Goal: Task Accomplishment & Management: Complete application form

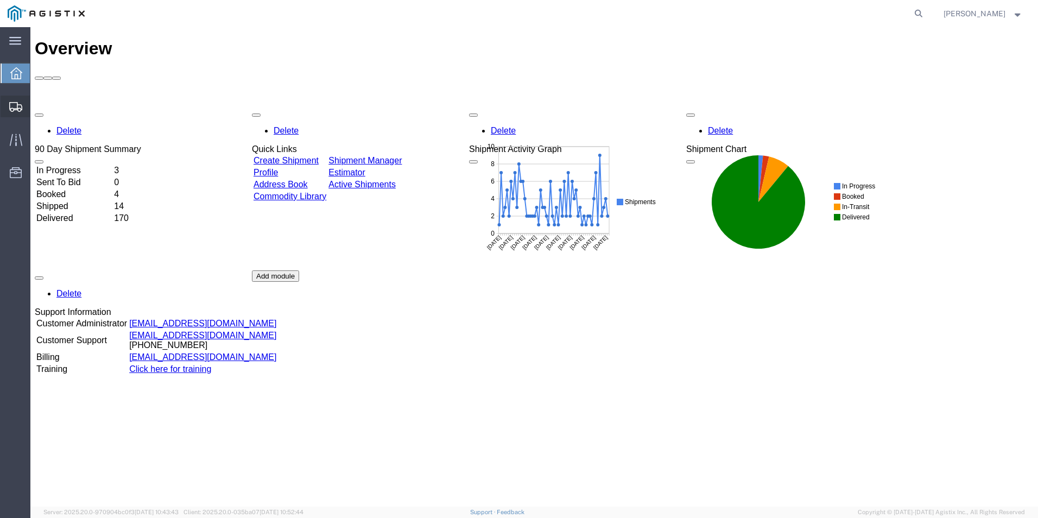
click at [14, 108] on icon at bounding box center [15, 107] width 13 height 10
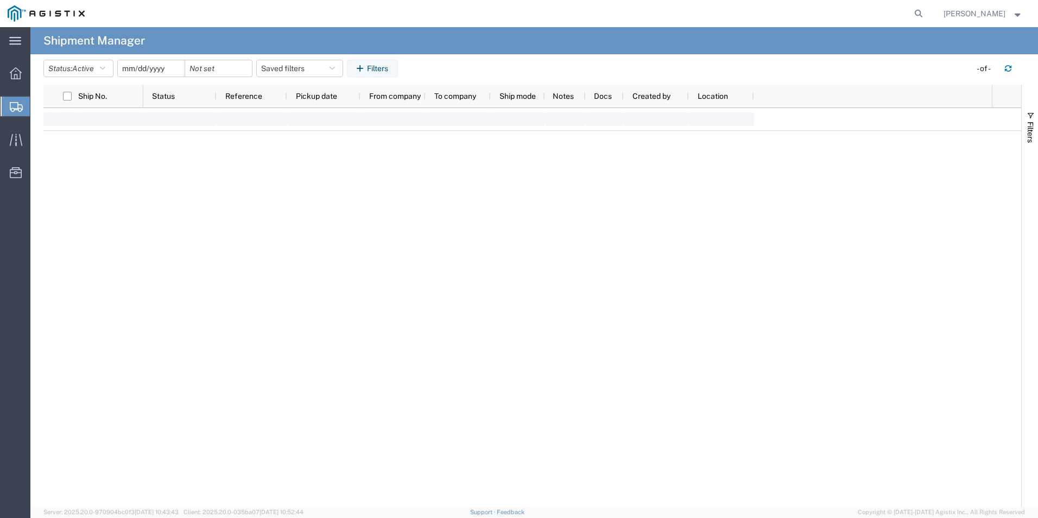
click at [88, 158] on div "main_menu Created with Sketch. Collapse Menu Overview Shipments Shipment Manage…" at bounding box center [519, 272] width 1038 height 491
click at [0, 0] on span "Create from Template" at bounding box center [0, 0] width 0 height 0
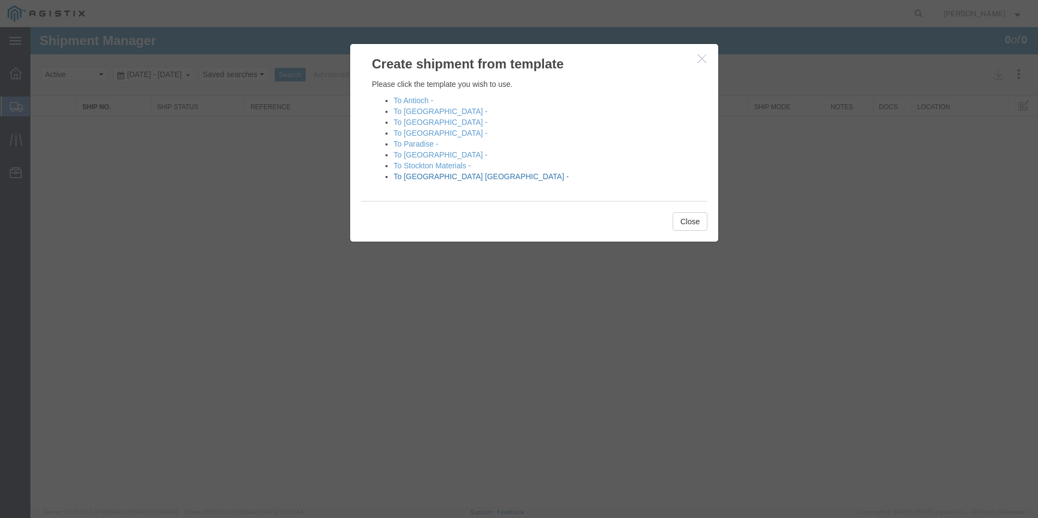
click at [416, 177] on link "To [GEOGRAPHIC_DATA] [GEOGRAPHIC_DATA] -" at bounding box center [481, 176] width 175 height 9
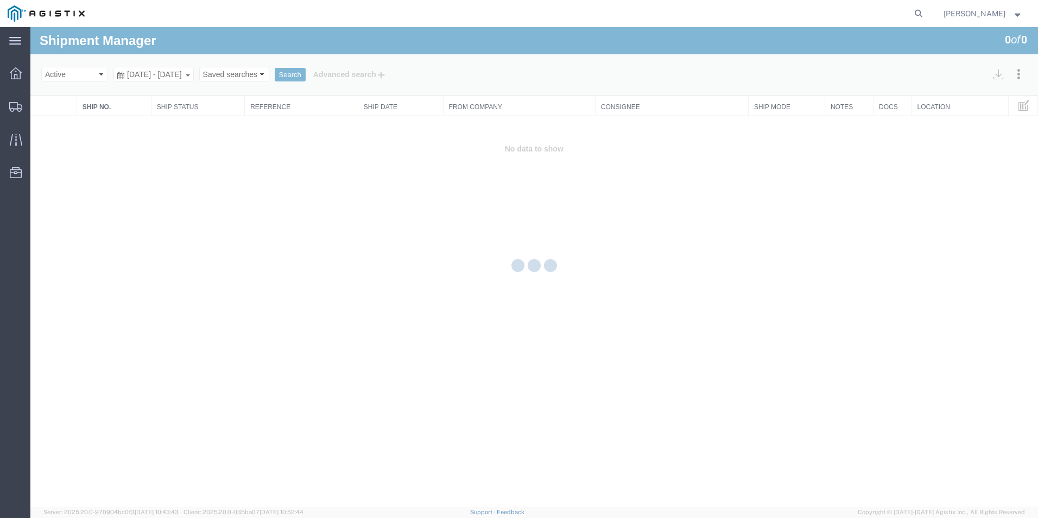
select select "PURCHORD"
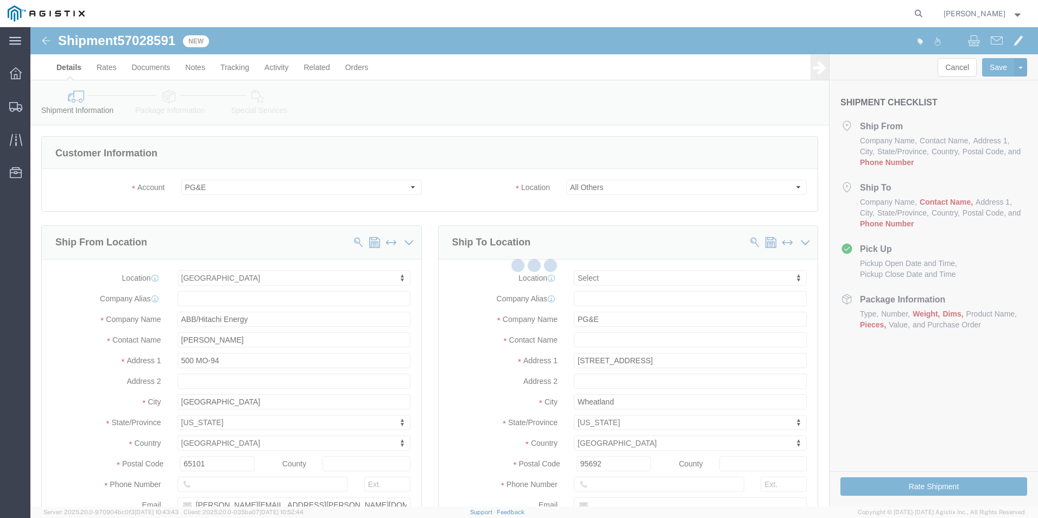
select select
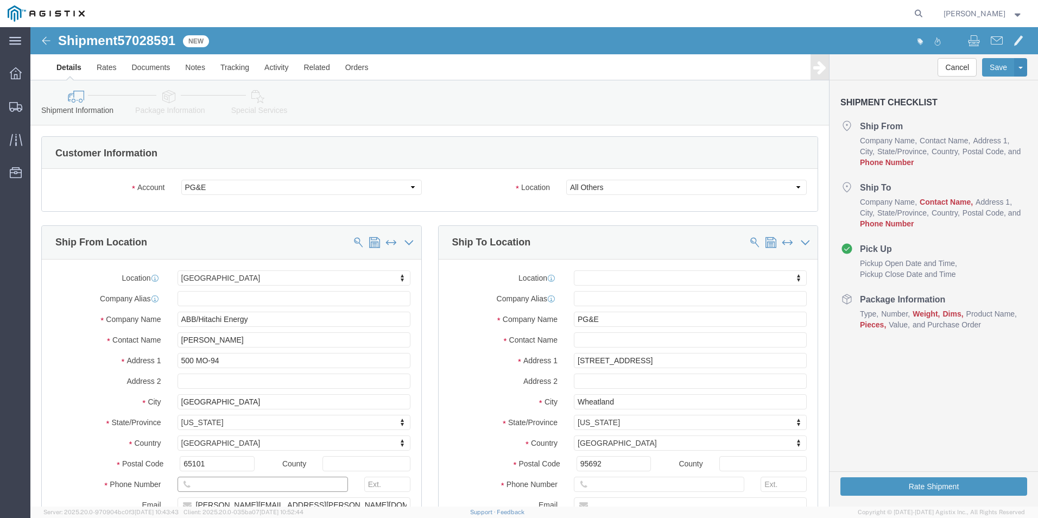
click input "text"
type input "8888888888"
click input "text"
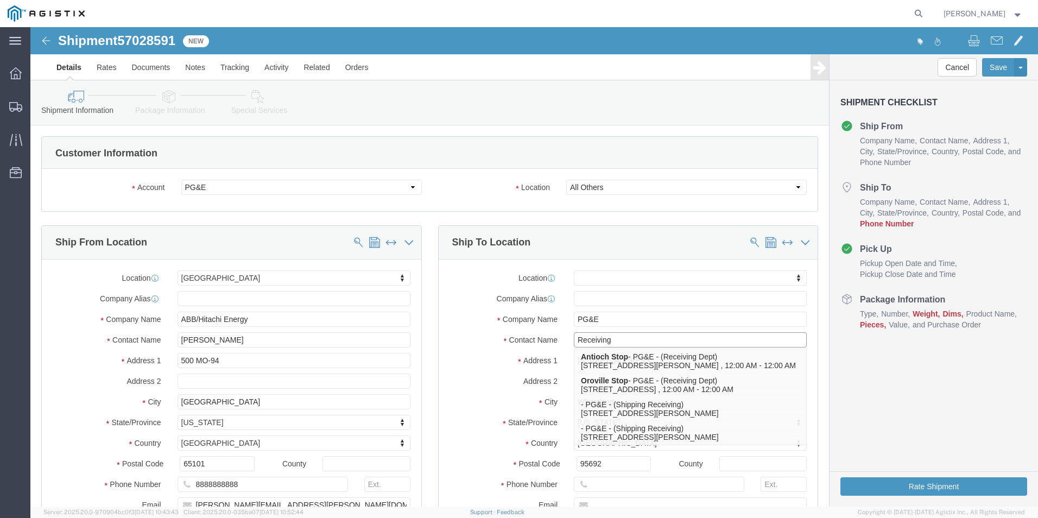
type input "Receiving"
click input "text"
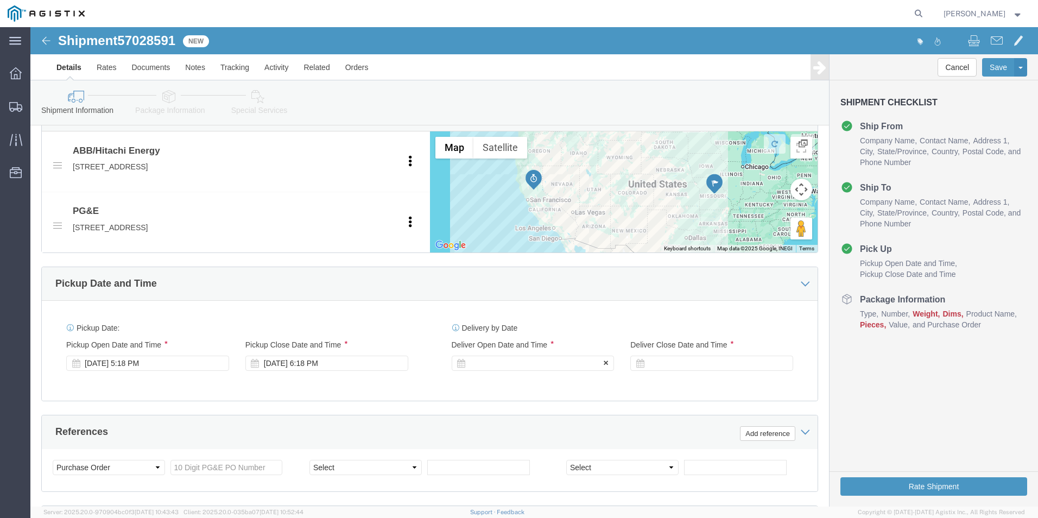
type input "8888888888"
click div
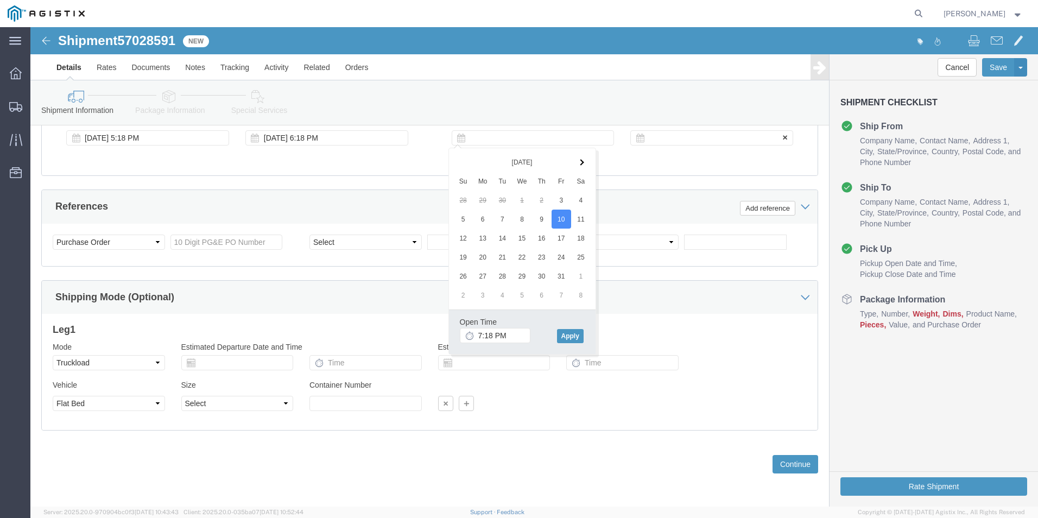
click div
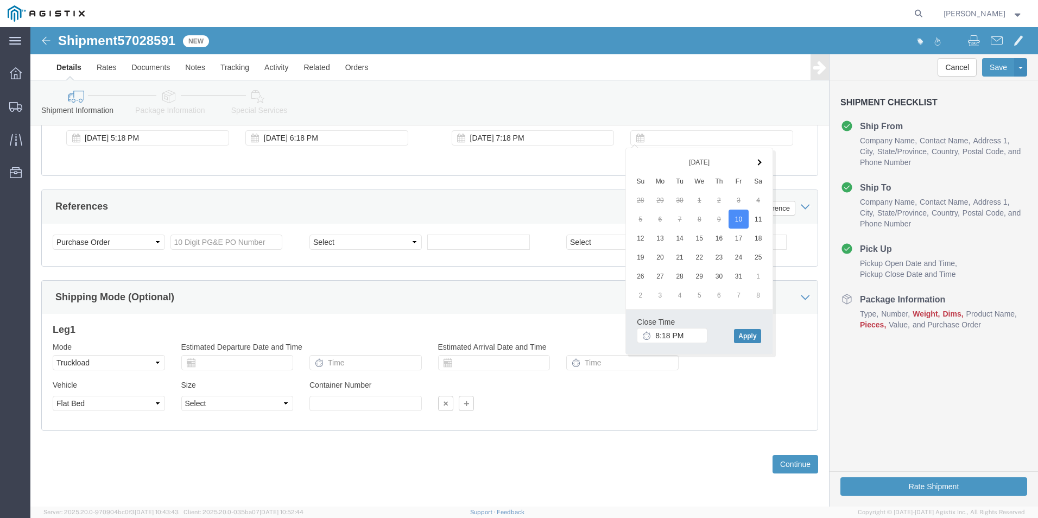
click button "Apply"
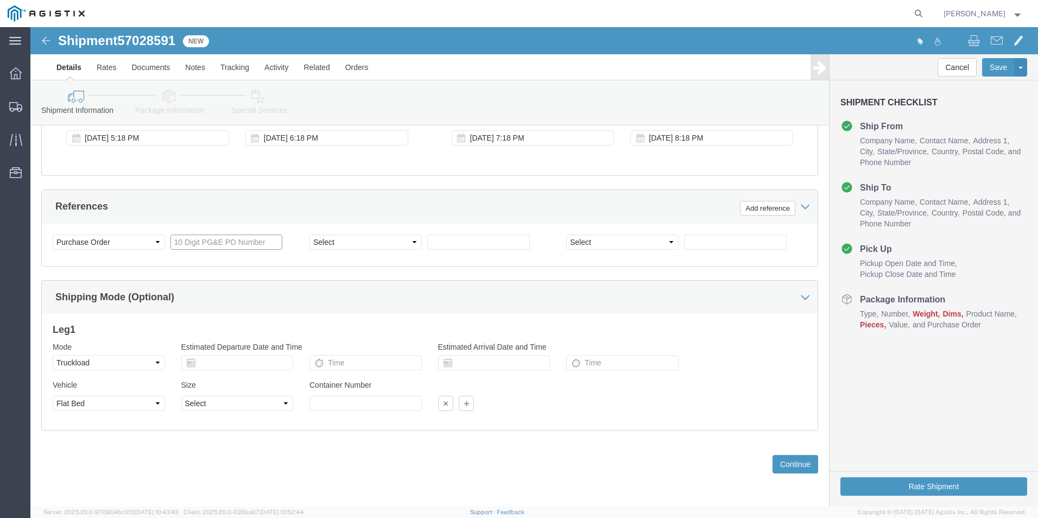
click input "text"
type input "3501416532"
drag, startPoint x: 374, startPoint y: 215, endPoint x: 365, endPoint y: 208, distance: 11.6
click select "Select Account Type Activity ID Airline Appointment Number ASN Batch Request # …"
select select "BOL"
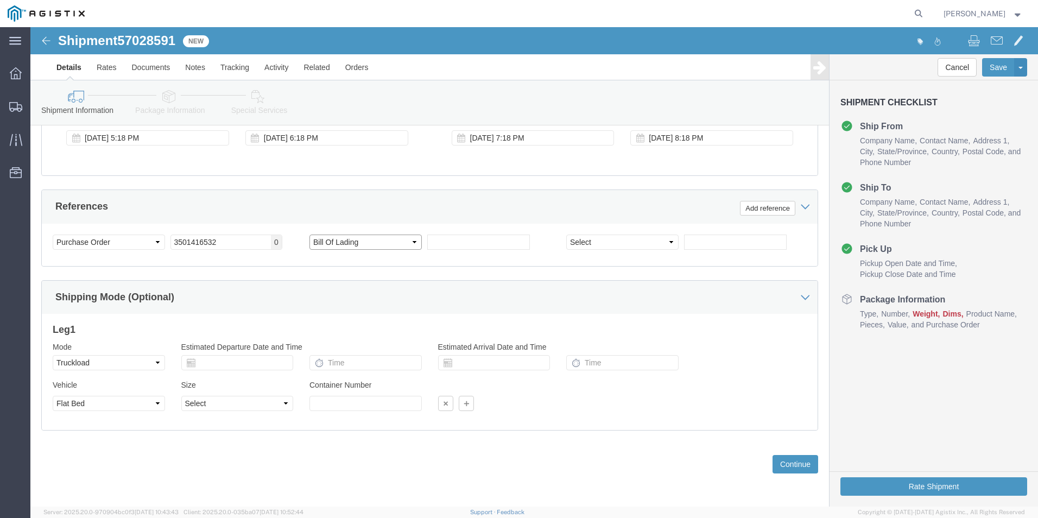
click select "Select Account Type Activity ID Airline Appointment Number ASN Batch Request # …"
click input "text"
type input "JC0002A88"
click button "Continue"
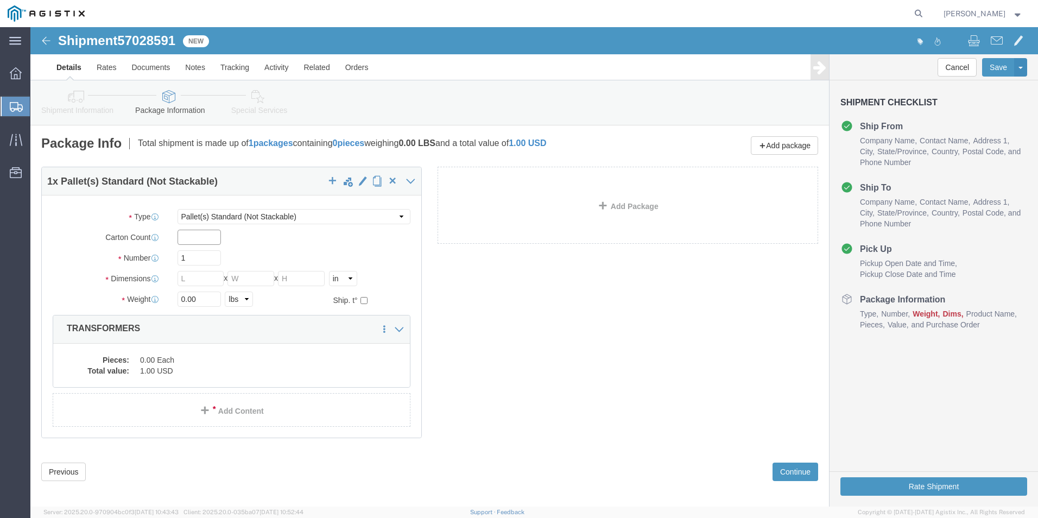
click input "text"
type input "1"
type input "13"
type input "466"
type input "72"
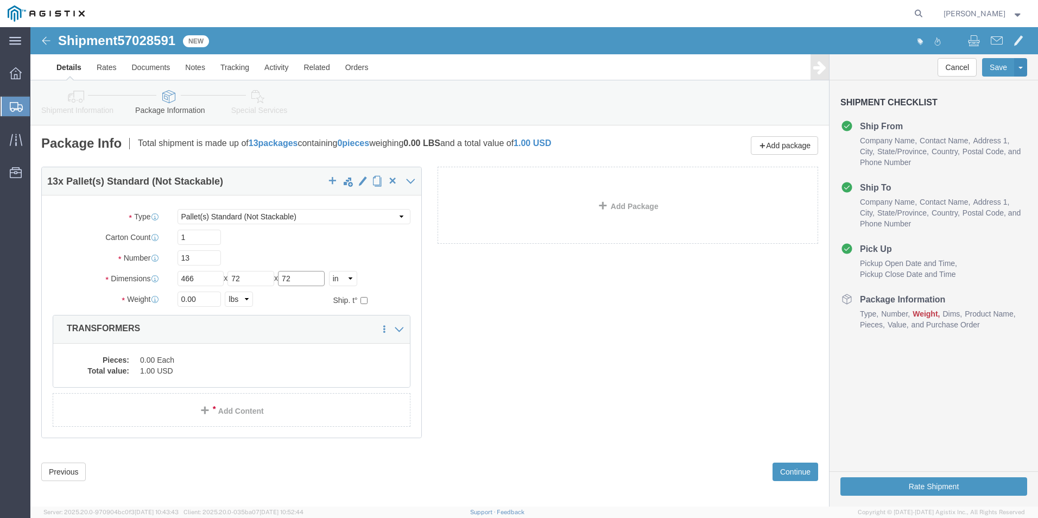
type input "72"
type input "23820.00"
click dd "0.00 Each"
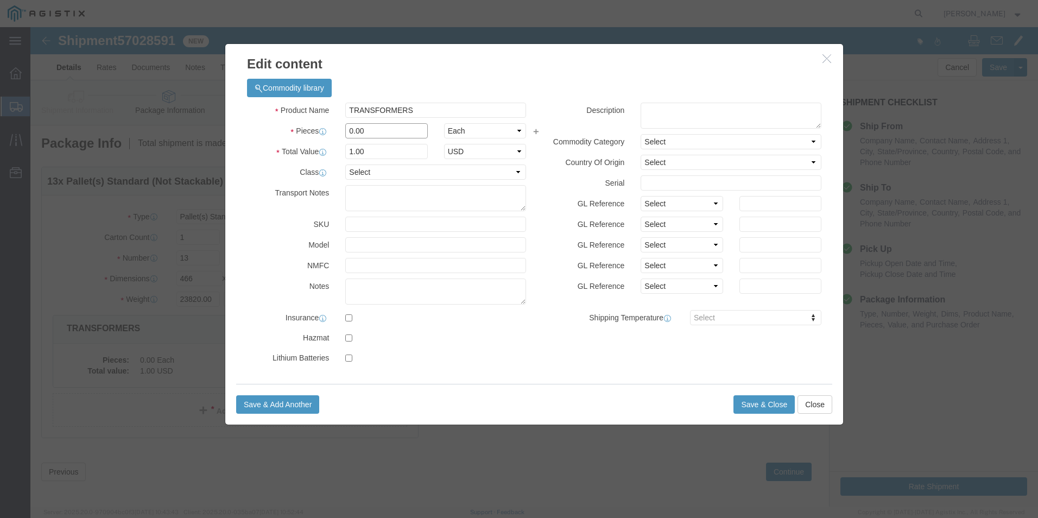
drag, startPoint x: 343, startPoint y: 97, endPoint x: 302, endPoint y: 98, distance: 40.7
click div "Pieces 0.00 Select Bag Barrels 100Board Feet Bottle Box Blister Pack Carats Can…"
type input "13"
click button "Save & Close"
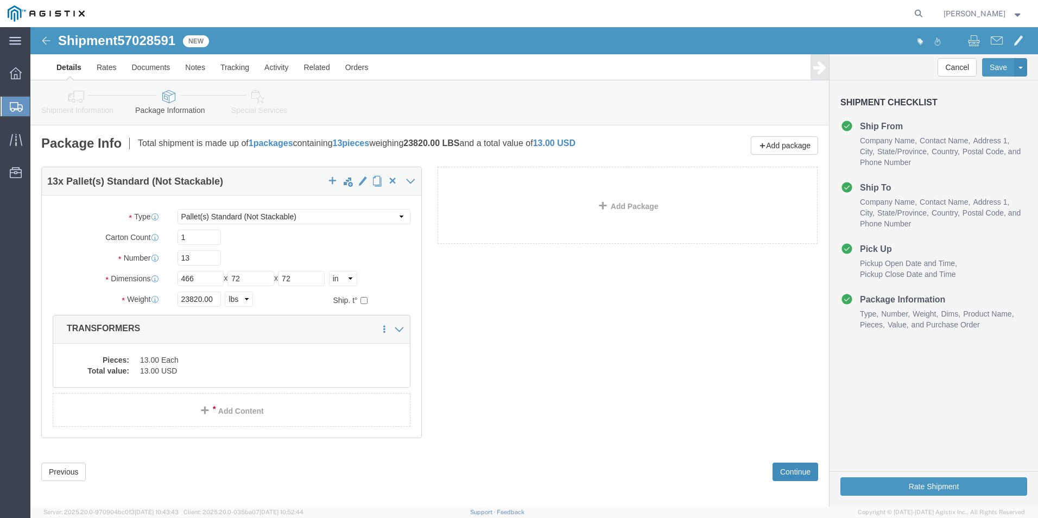
click button "Continue"
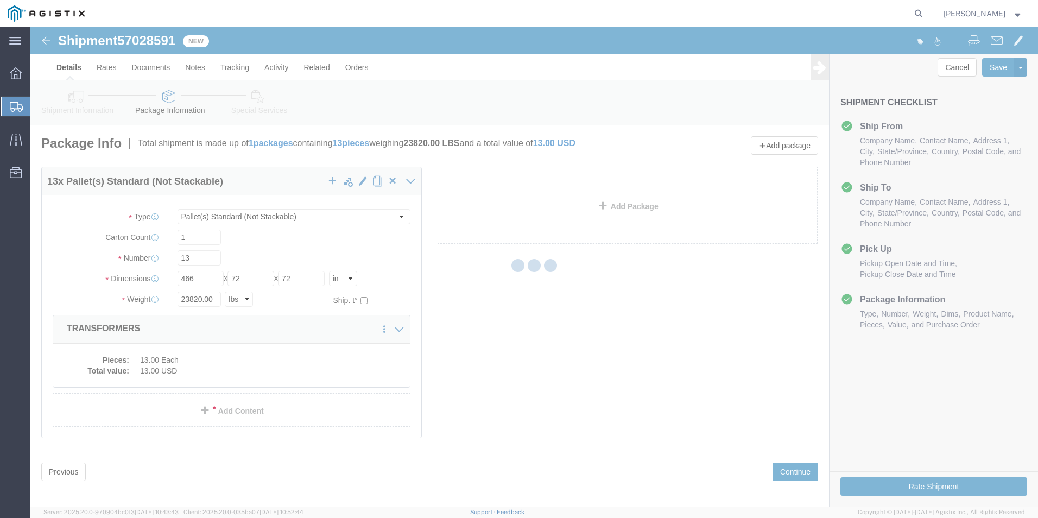
select select
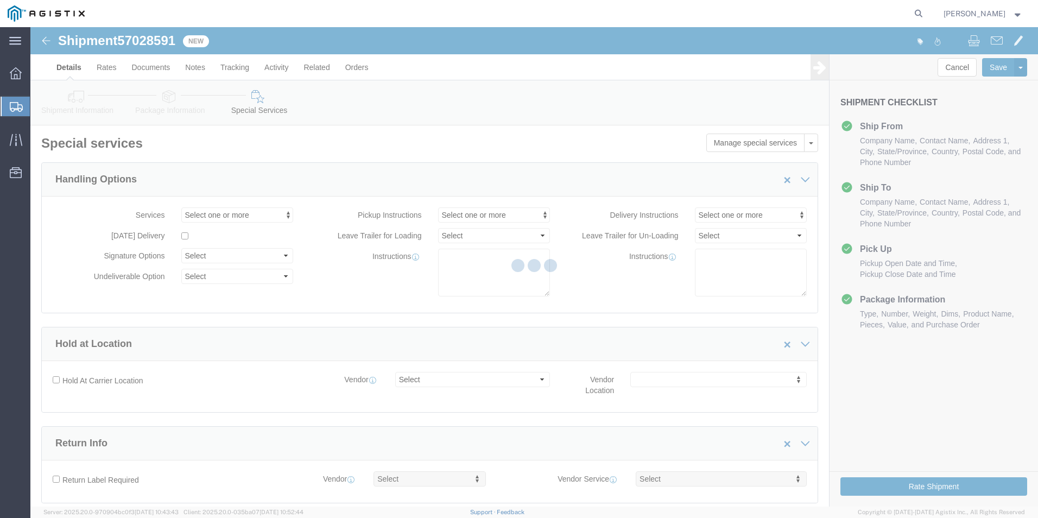
select select "COSTCENTER"
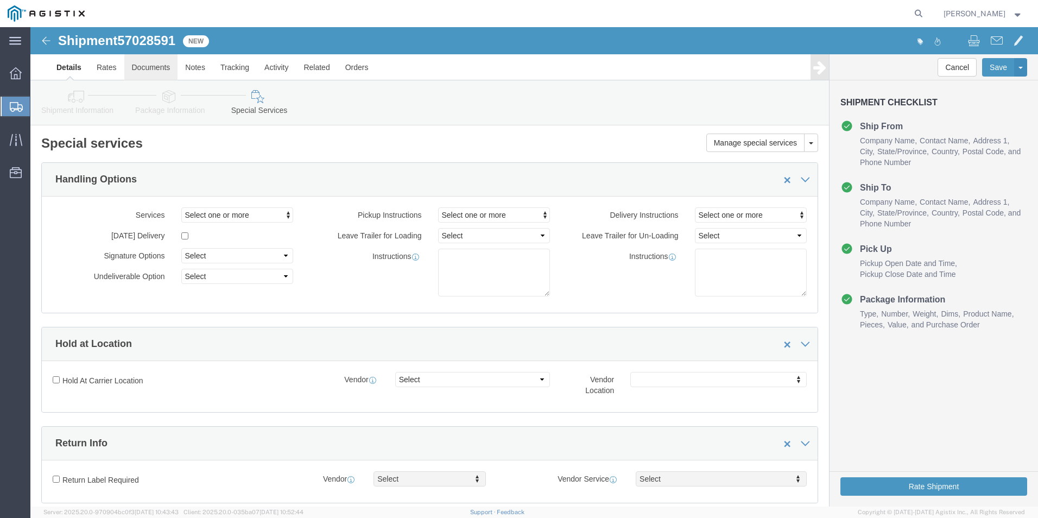
click link "Documents"
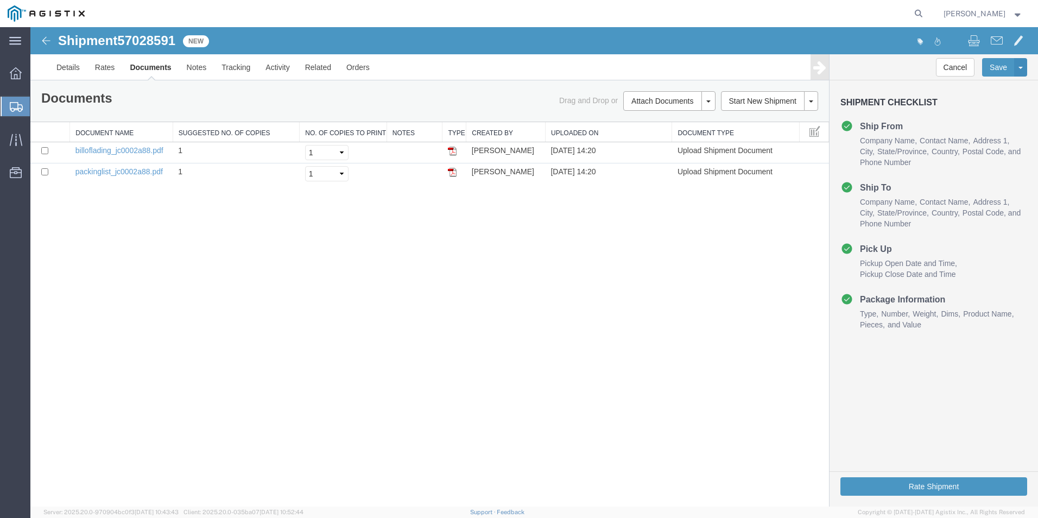
click at [157, 40] on span "57028591" at bounding box center [146, 40] width 58 height 15
copy span "57028591"
click at [930, 484] on button "Rate Shipment" at bounding box center [933, 486] width 187 height 18
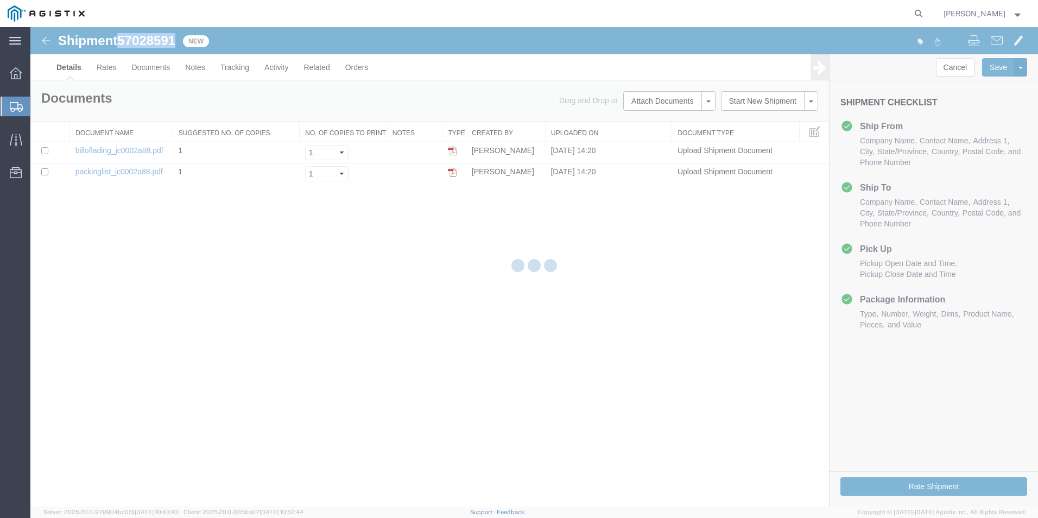
select select "54011"
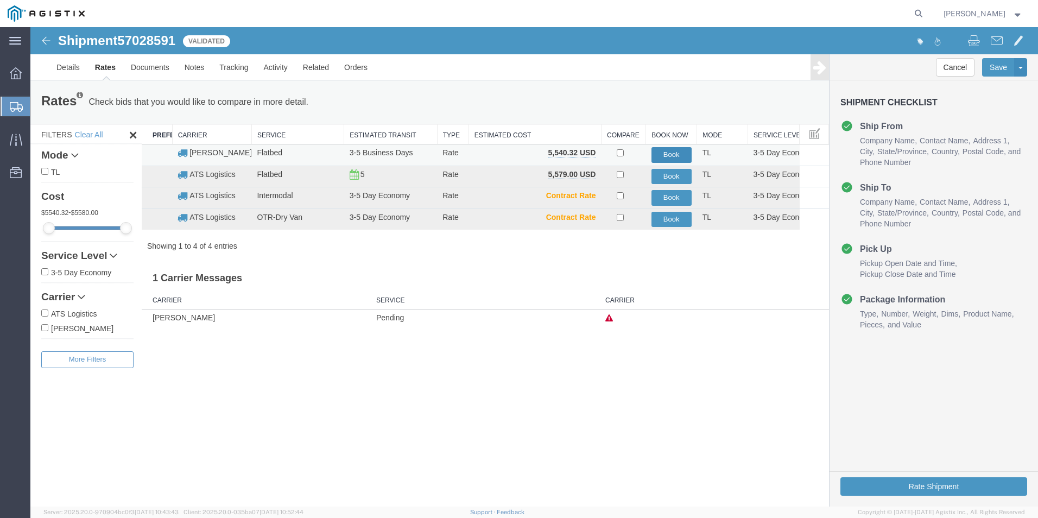
click at [670, 150] on button "Book" at bounding box center [671, 155] width 40 height 16
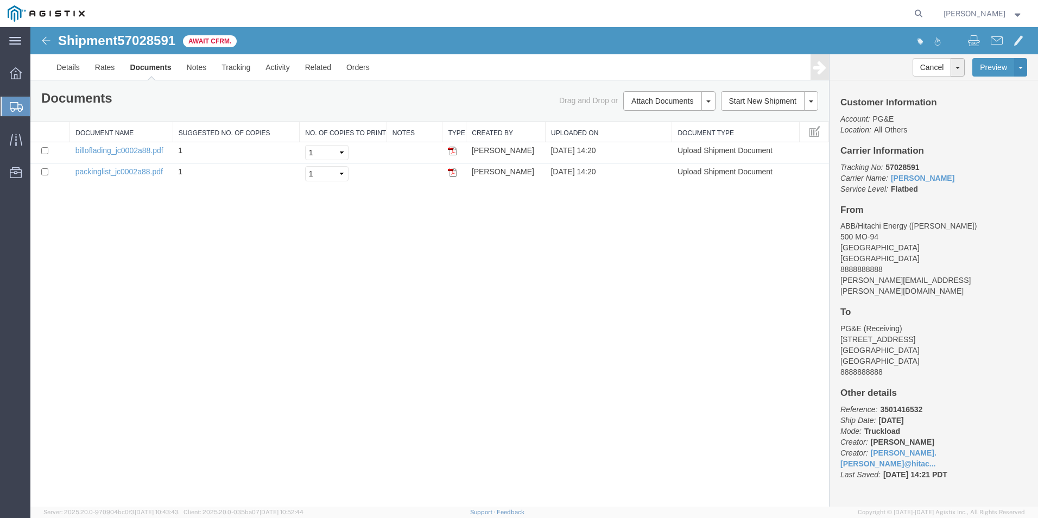
click at [0, 0] on span "Create from Template" at bounding box center [0, 0] width 0 height 0
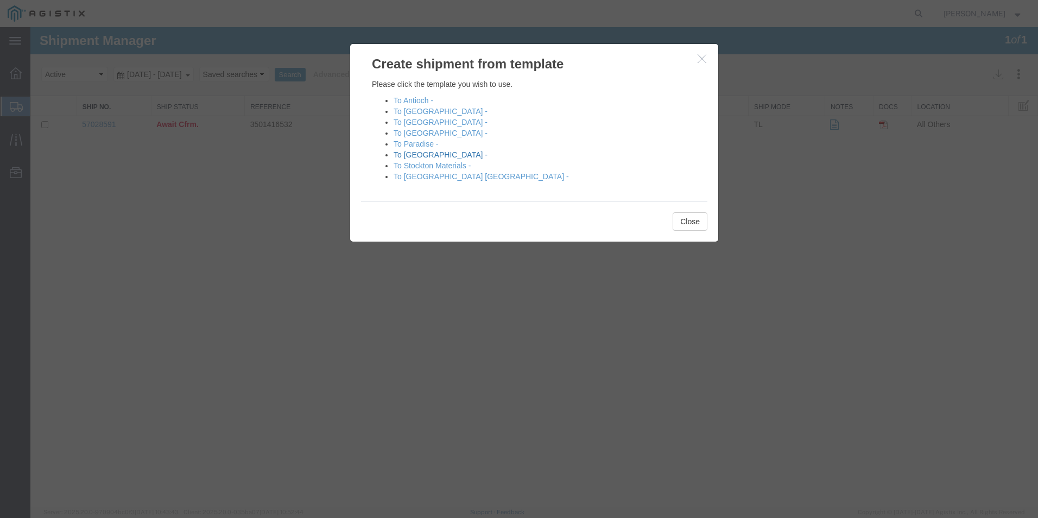
click at [416, 153] on link "To [GEOGRAPHIC_DATA] -" at bounding box center [441, 154] width 94 height 9
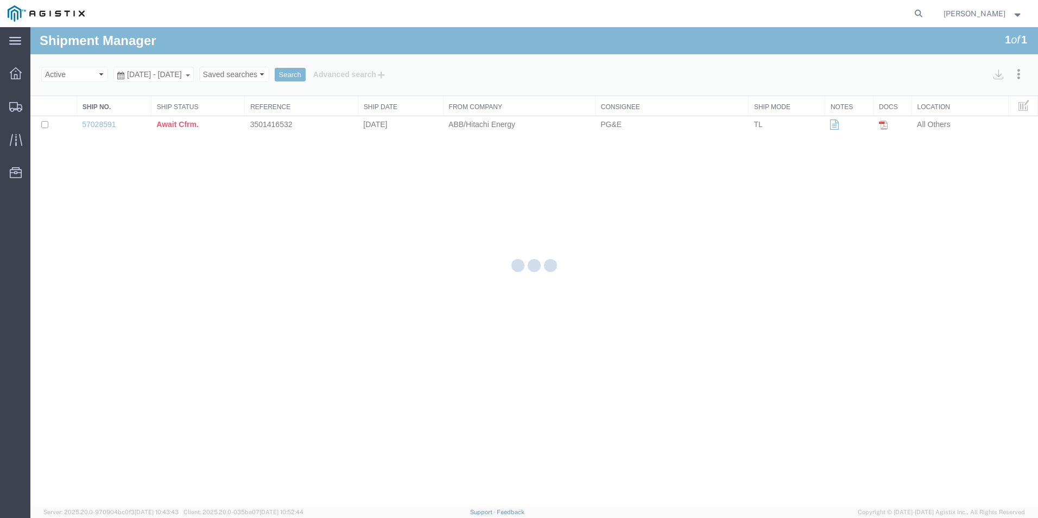
select select "54011"
select select "PURCHORD"
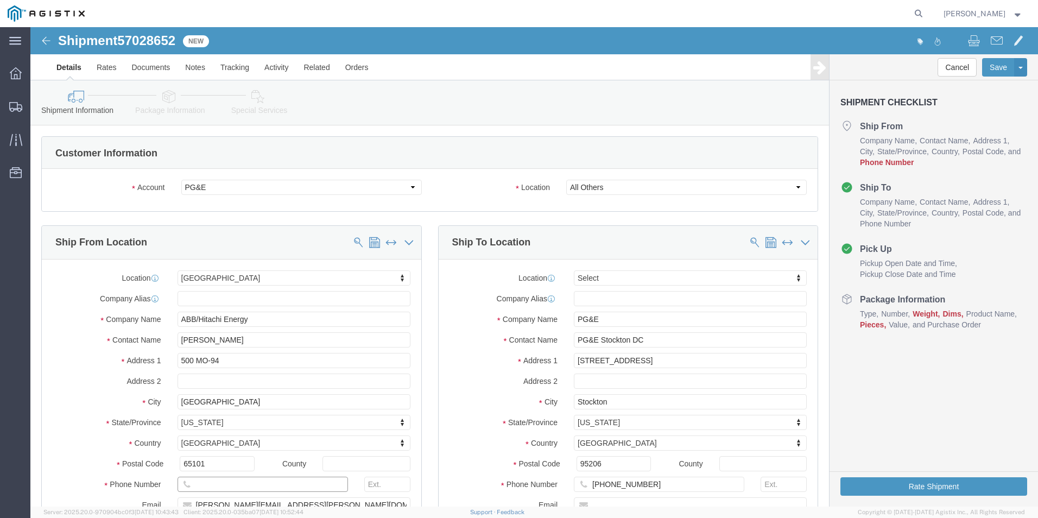
click input "text"
type input "8888888888"
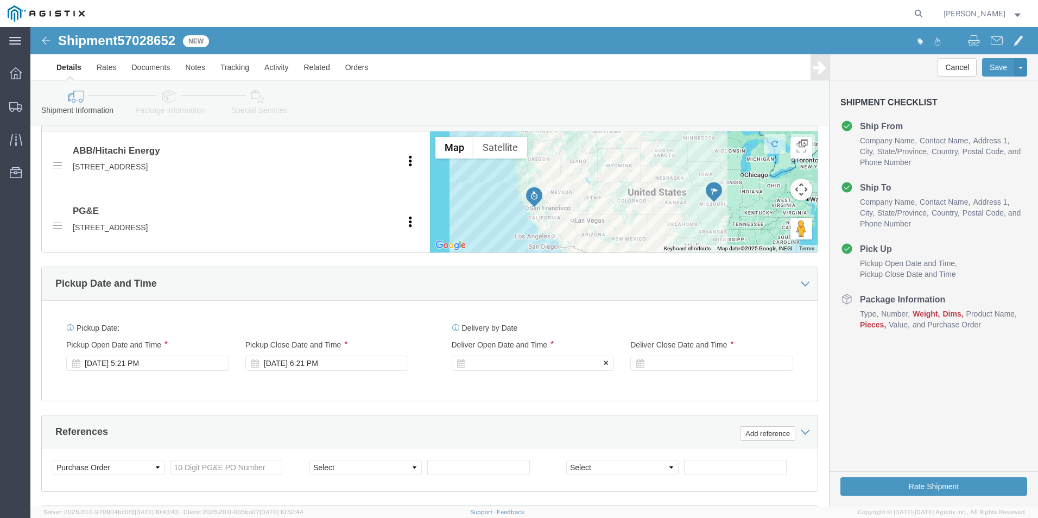
click div
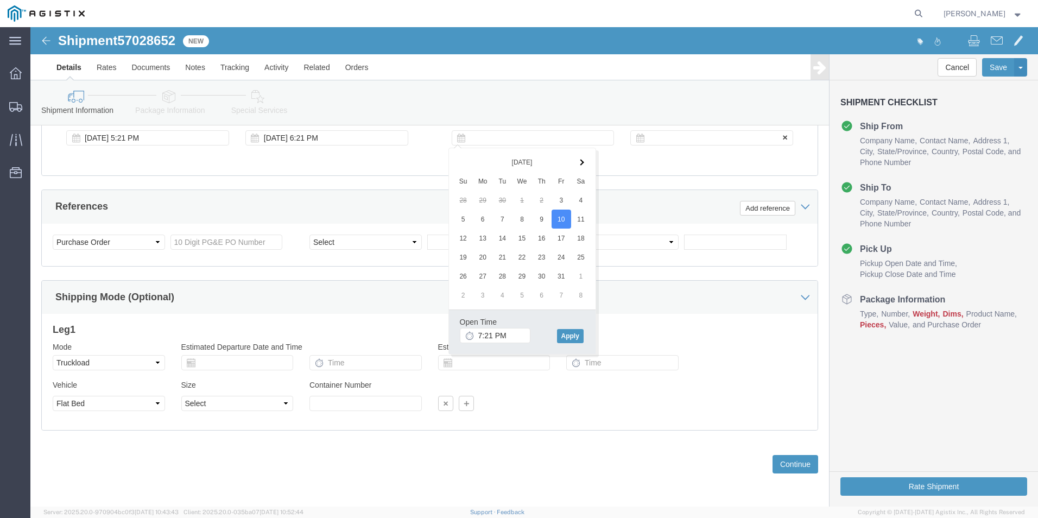
click div
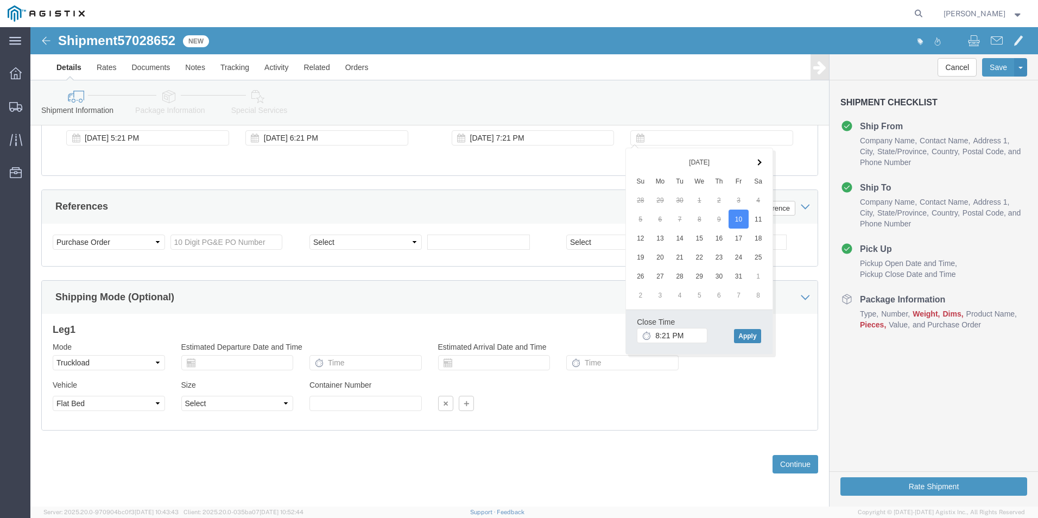
click button "Apply"
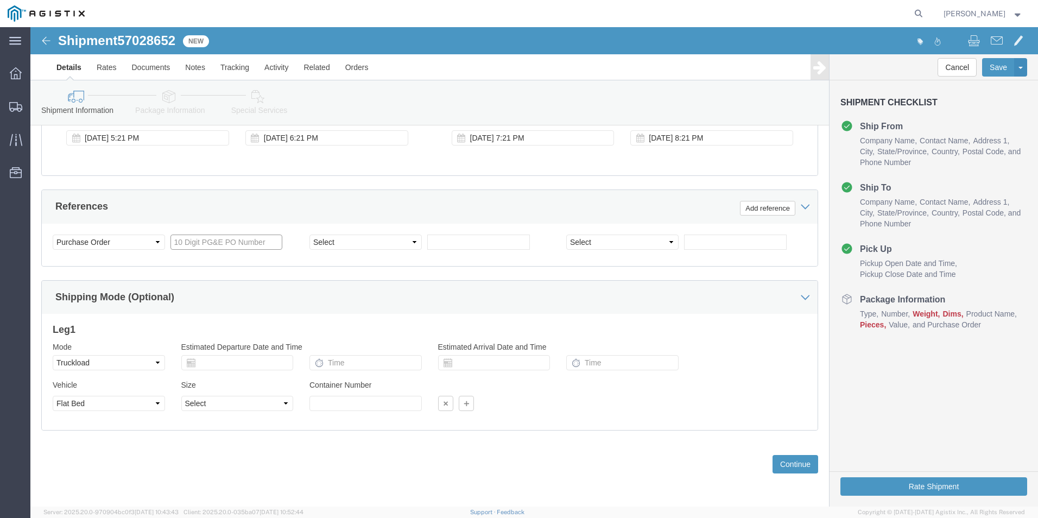
click input "text"
type input "3501417382"
click select "Select Account Type Activity ID Airline Appointment Number ASN Batch Request # …"
select select "BOL"
click select "Select Account Type Activity ID Airline Appointment Number ASN Batch Request # …"
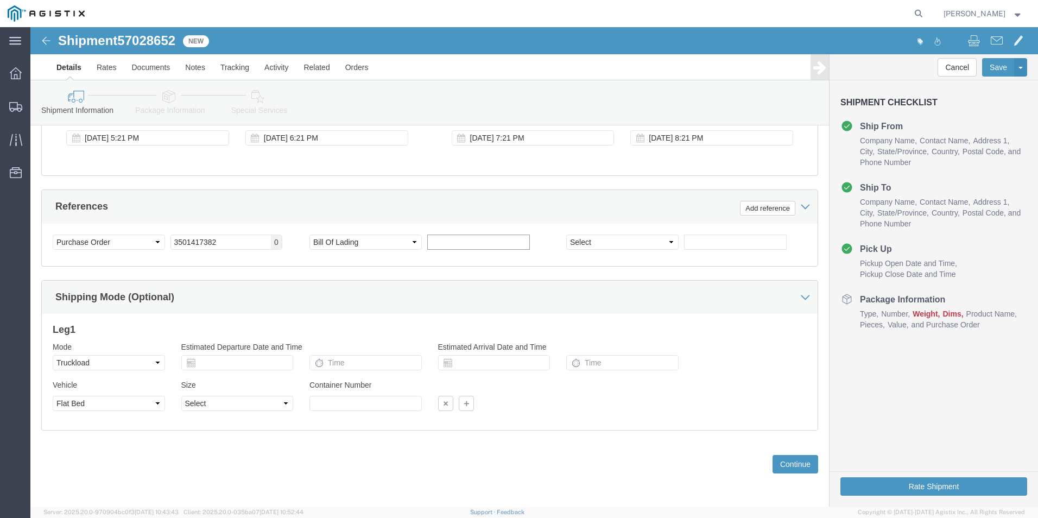
click input "text"
type input "JC0002A89"
click button "Continue"
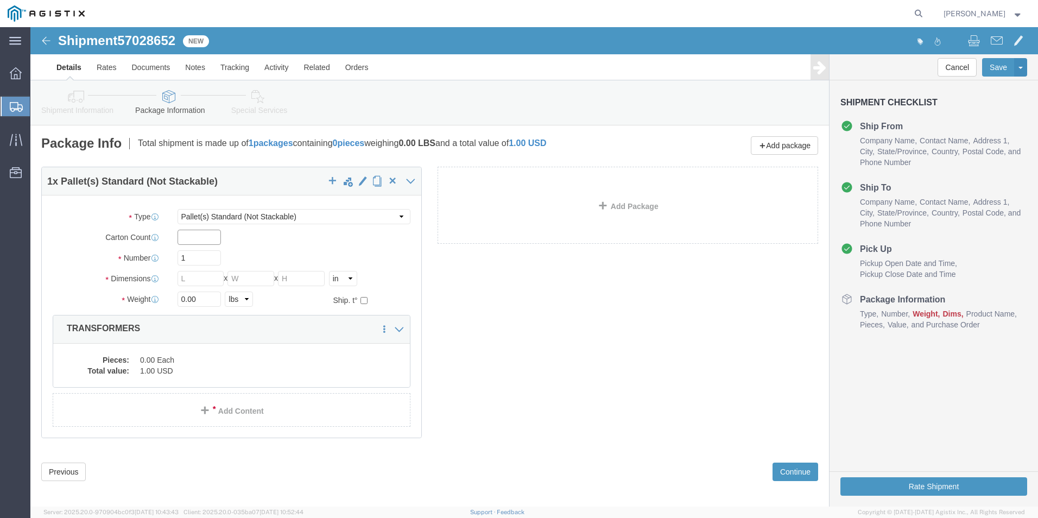
click input "text"
type input "1"
drag, startPoint x: 171, startPoint y: 225, endPoint x: 142, endPoint y: 228, distance: 29.4
click div "1"
type input "20"
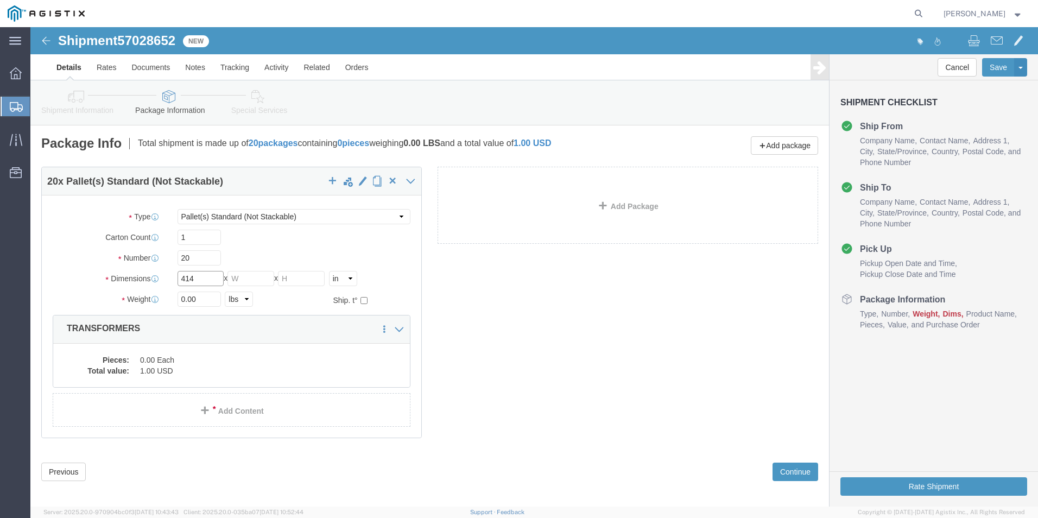
type input "414"
type input "72"
type input "24720.00"
click dd "0.00 Each"
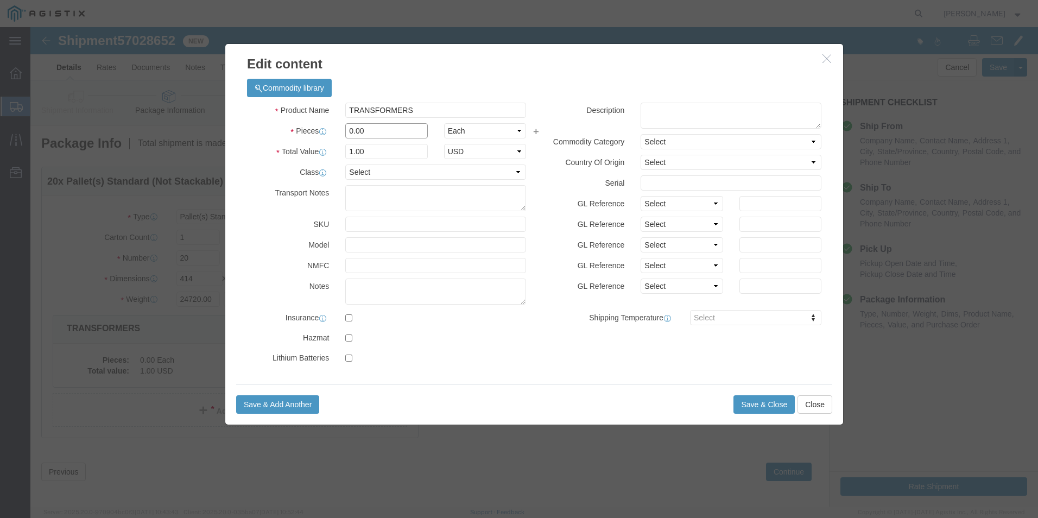
drag, startPoint x: 343, startPoint y: 98, endPoint x: 279, endPoint y: 99, distance: 64.1
click div "Pieces 0.00 Select Bag Barrels 100Board Feet Bottle Box Blister Pack Carats Can…"
type input "20"
click button "Save & Close"
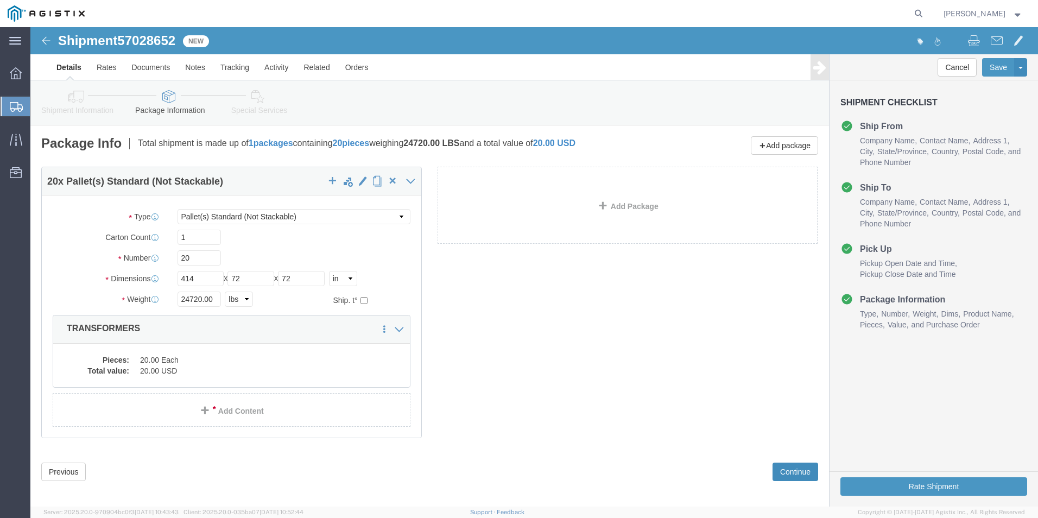
click button "Continue"
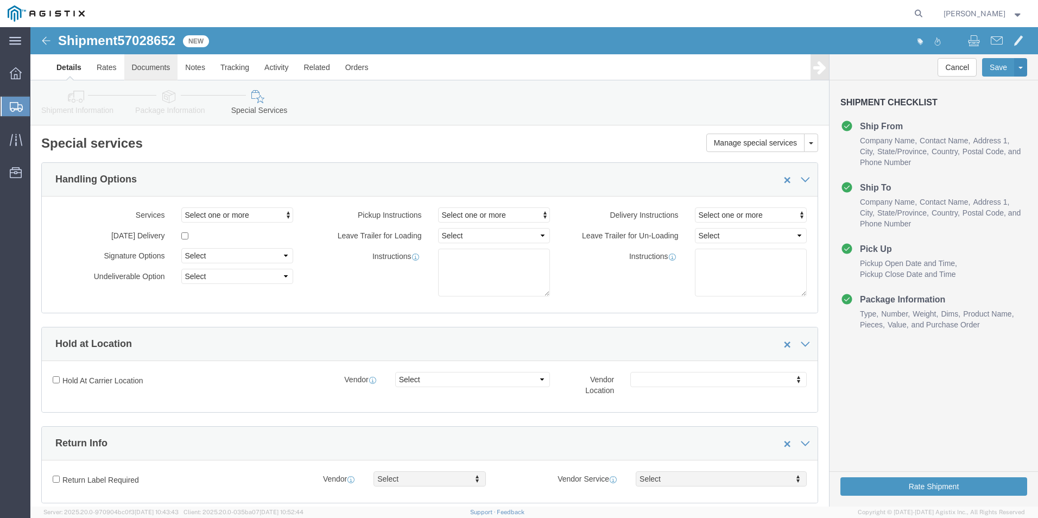
click link "Documents"
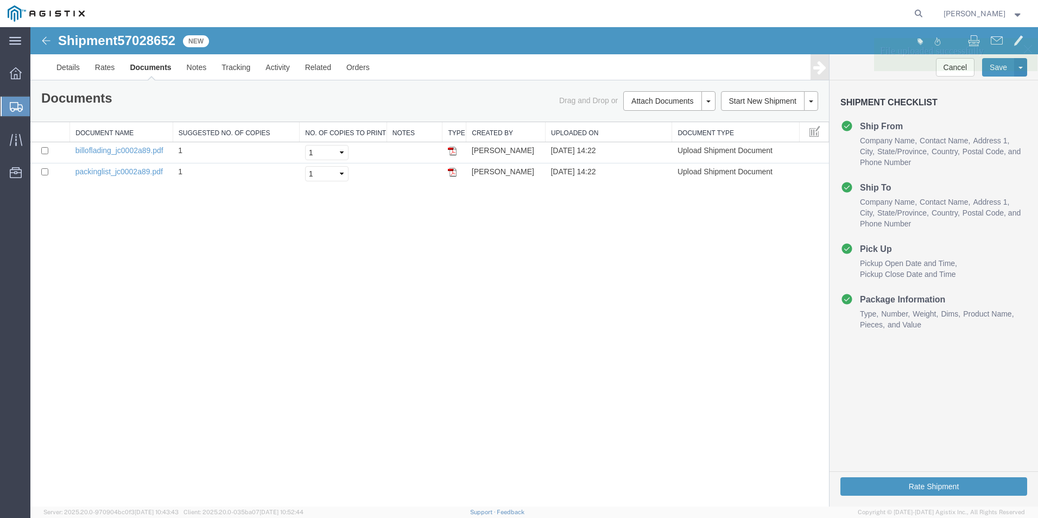
click at [153, 40] on span "57028652" at bounding box center [146, 40] width 58 height 15
copy span "57028652"
click at [920, 482] on button "Rate Shipment" at bounding box center [933, 486] width 187 height 18
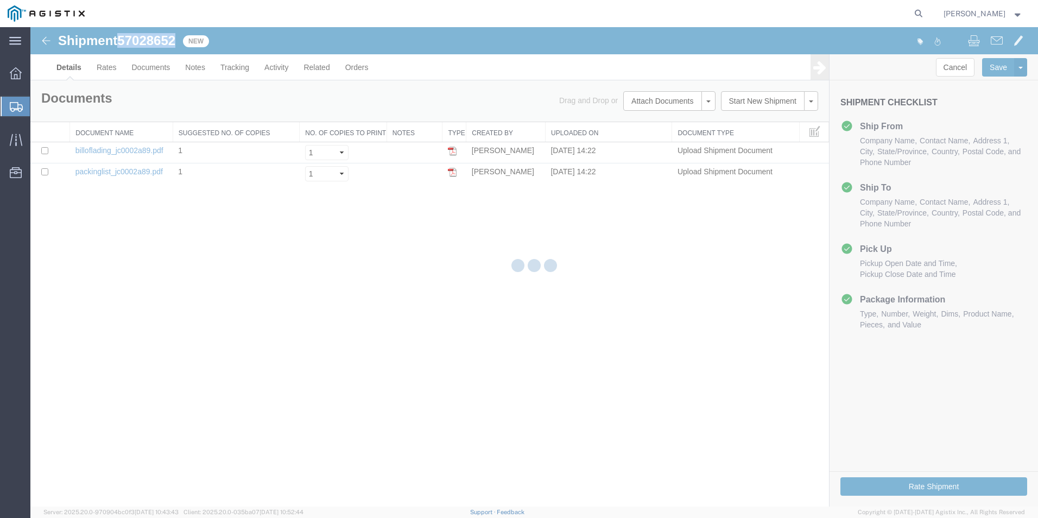
select select "54011"
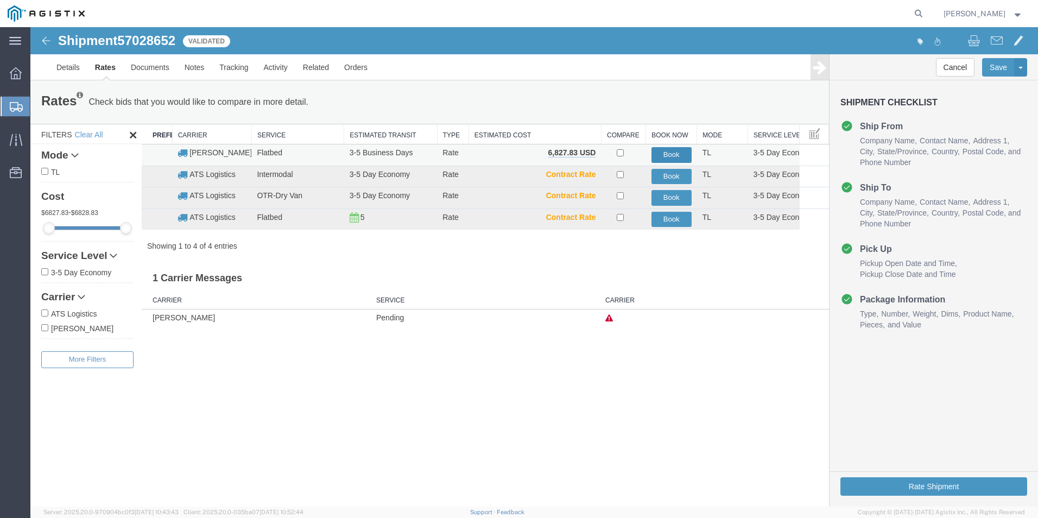
click at [678, 152] on button "Book" at bounding box center [671, 155] width 40 height 16
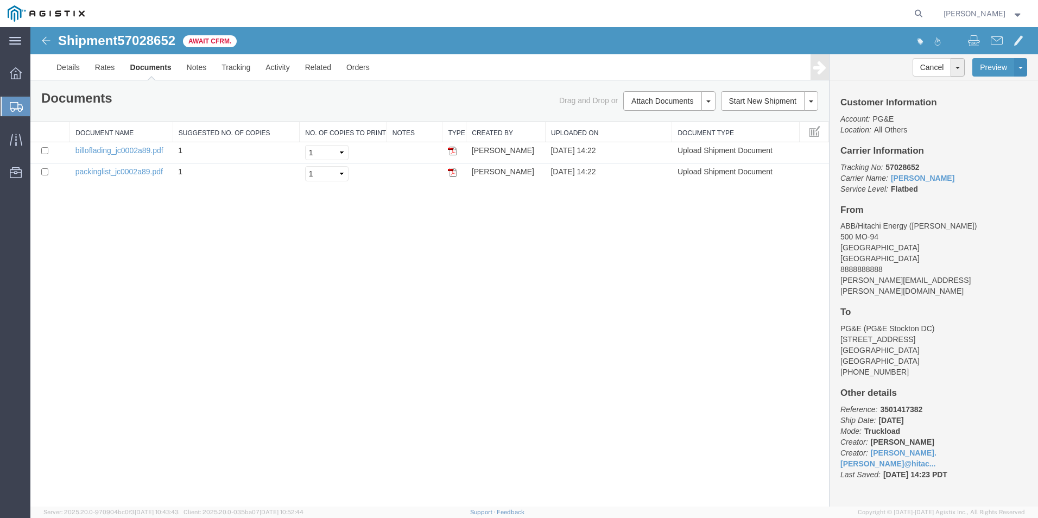
click at [39, 108] on span "Shipments" at bounding box center [34, 107] width 9 height 22
